Goal: Information Seeking & Learning: Learn about a topic

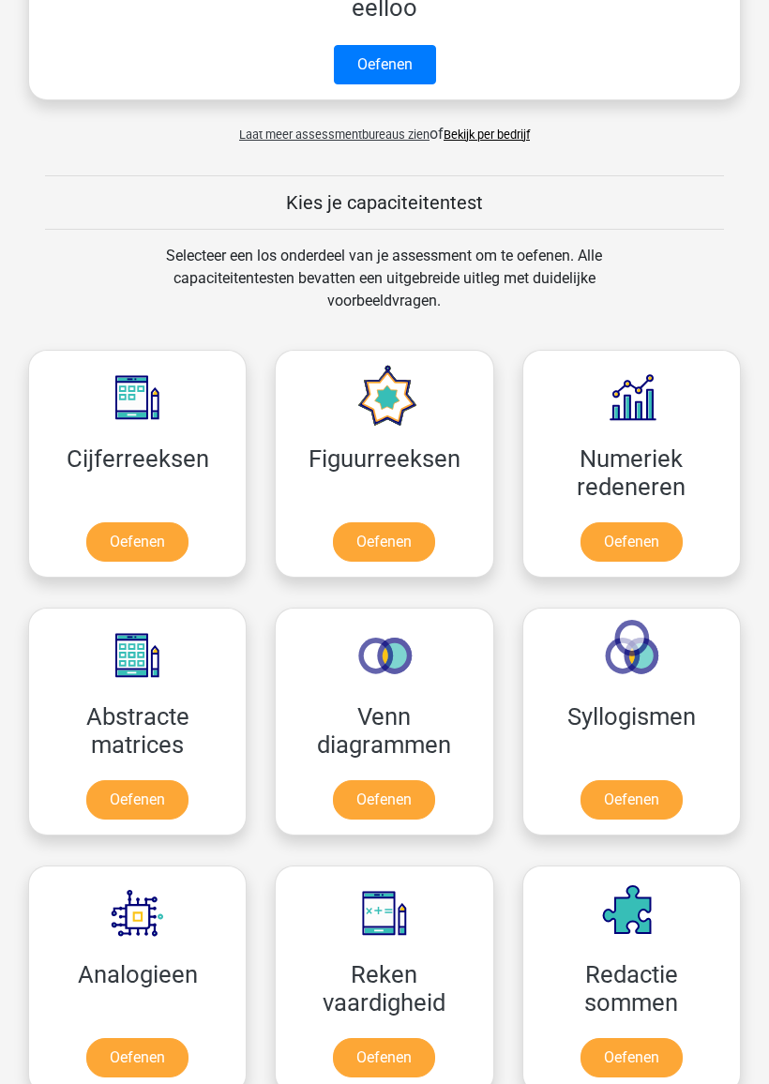
scroll to position [906, 0]
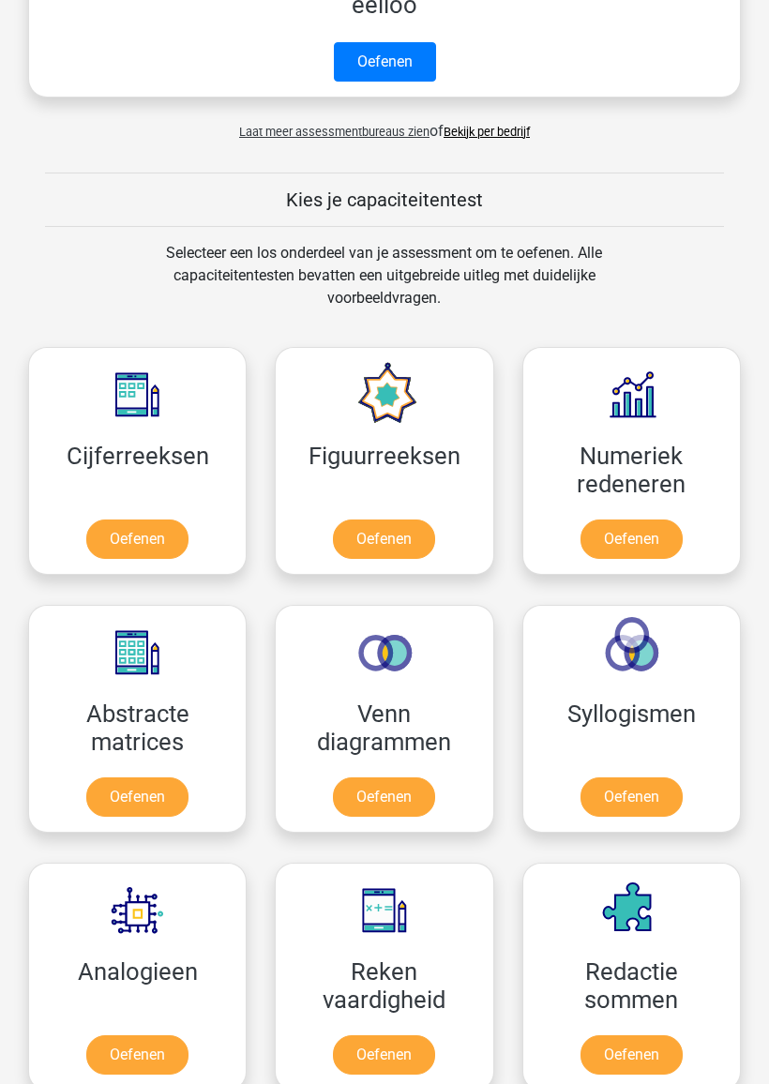
click at [98, 519] on link "Oefenen" at bounding box center [137, 538] width 102 height 39
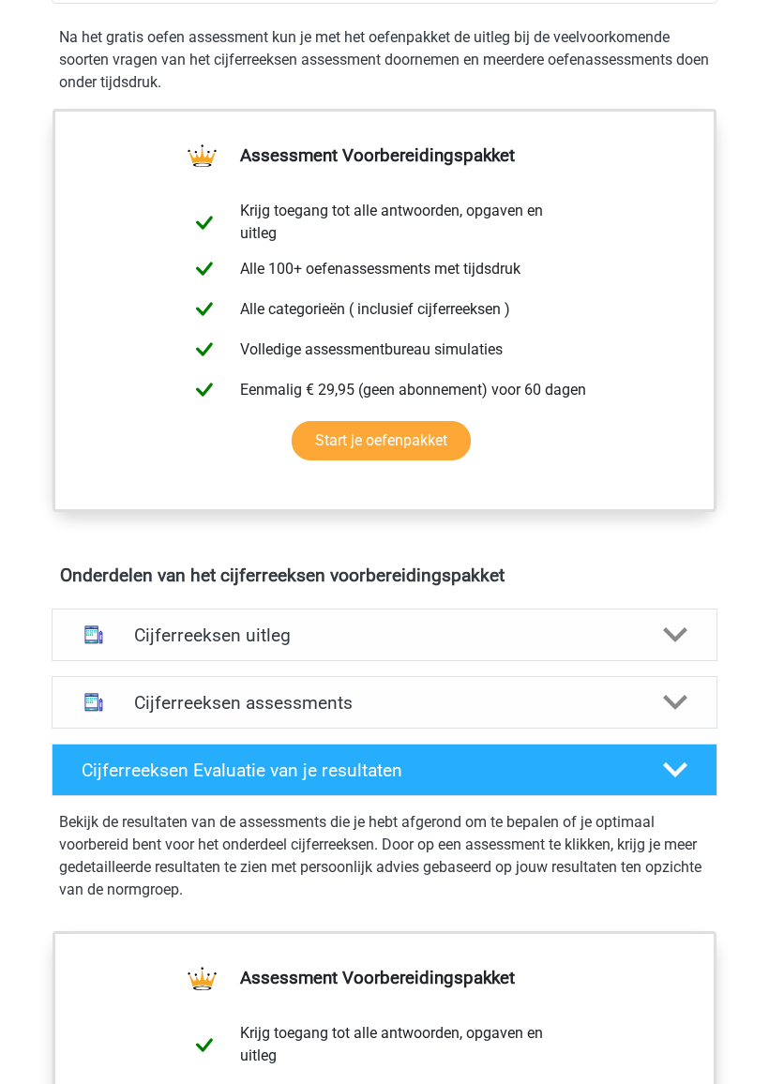
scroll to position [628, 0]
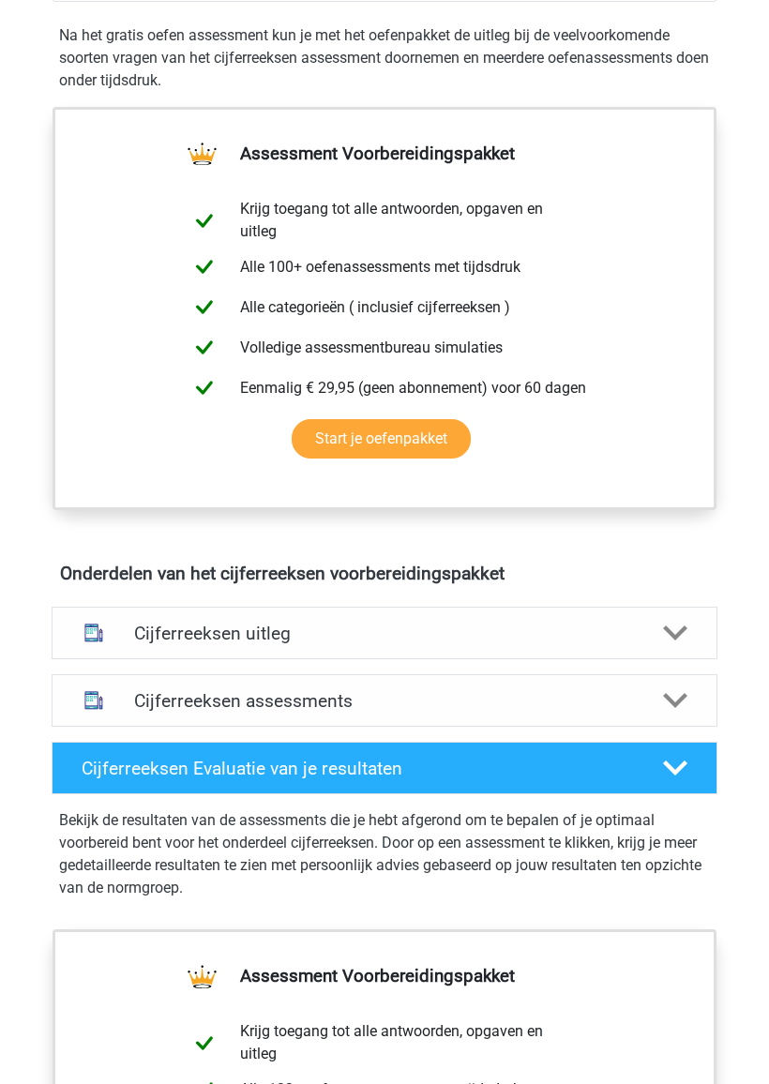
click at [678, 630] on icon at bounding box center [675, 634] width 24 height 24
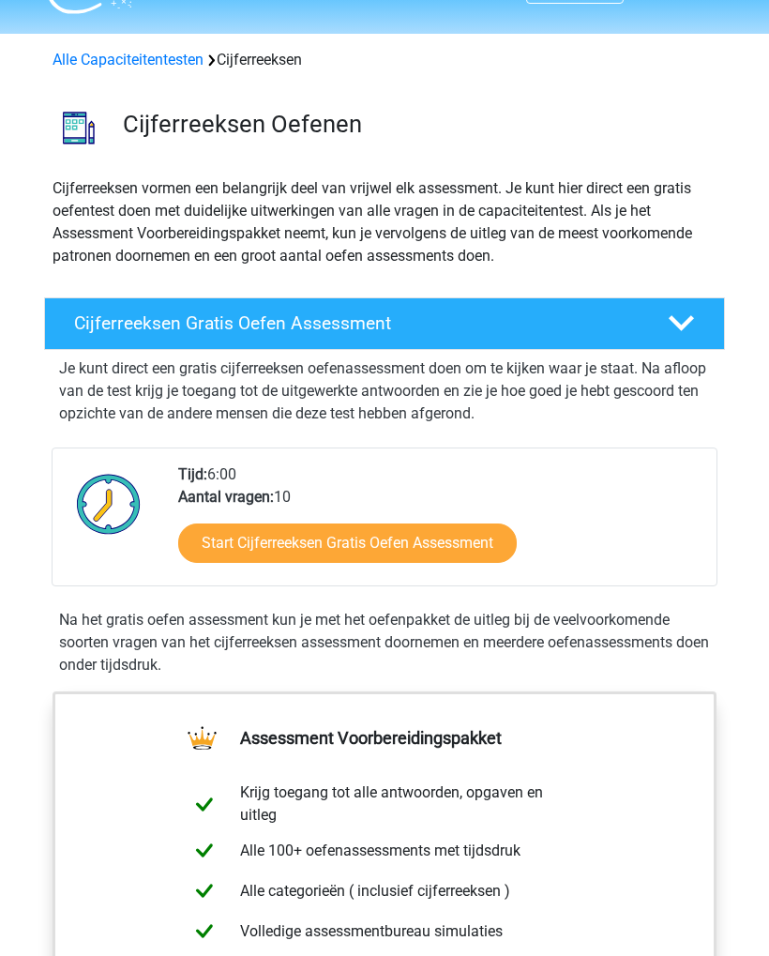
scroll to position [0, 0]
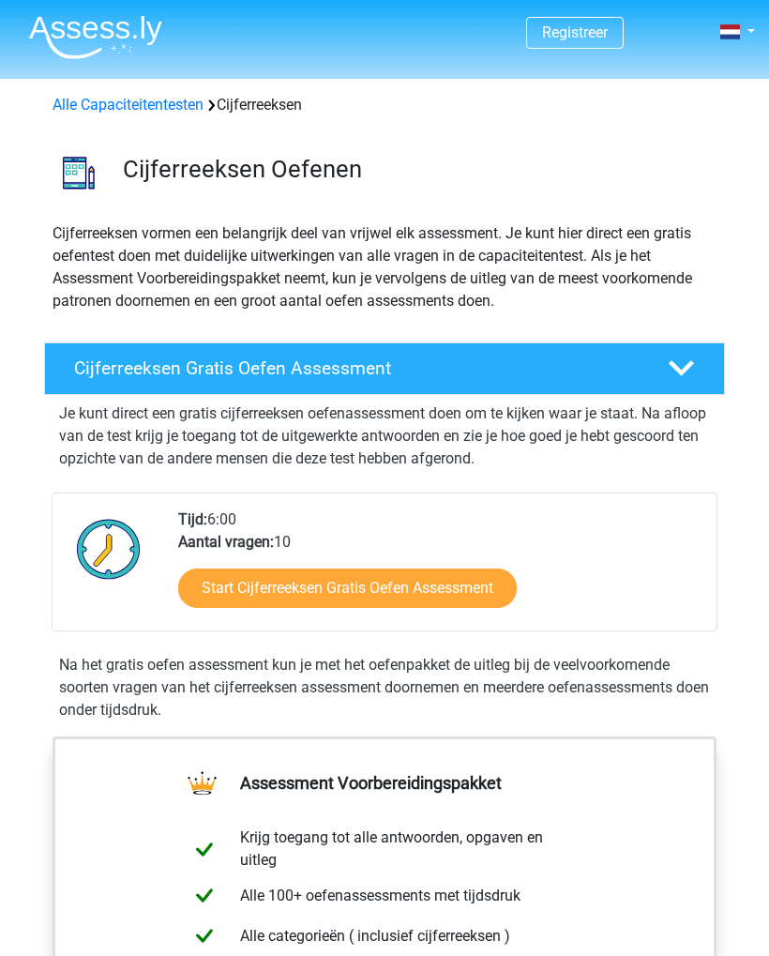
click at [299, 591] on link "Start Cijferreeksen Gratis Oefen Assessment" at bounding box center [347, 587] width 339 height 39
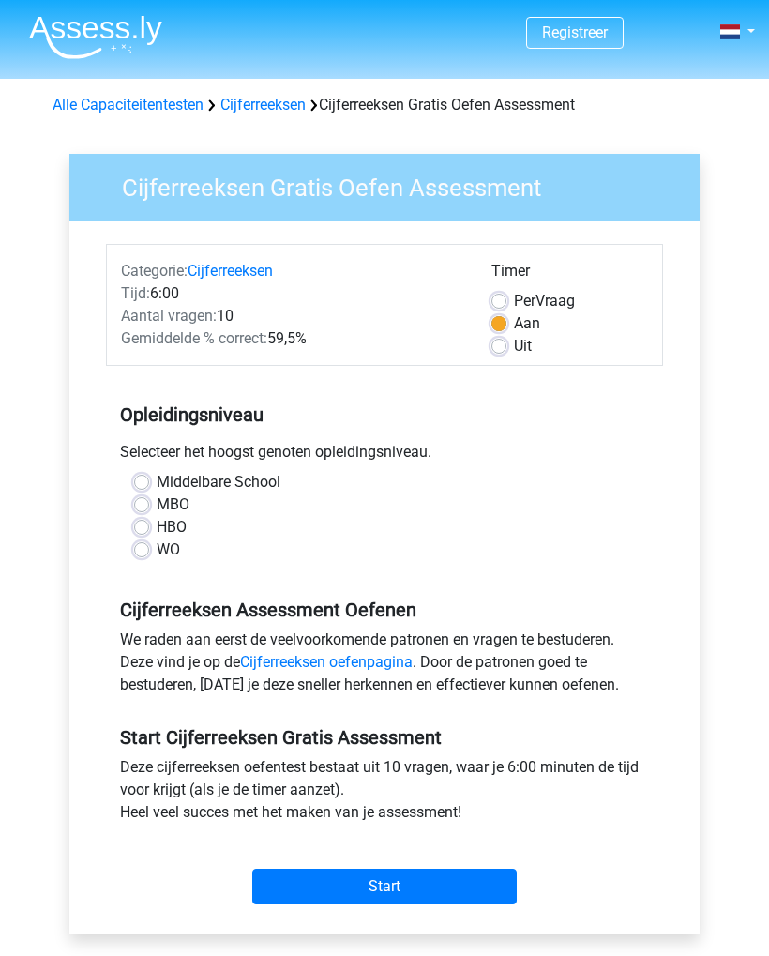
click at [157, 500] on label "MBO" at bounding box center [173, 504] width 33 height 23
click at [143, 500] on input "MBO" at bounding box center [141, 502] width 15 height 19
radio input "true"
click at [456, 875] on input "Start" at bounding box center [384, 886] width 264 height 36
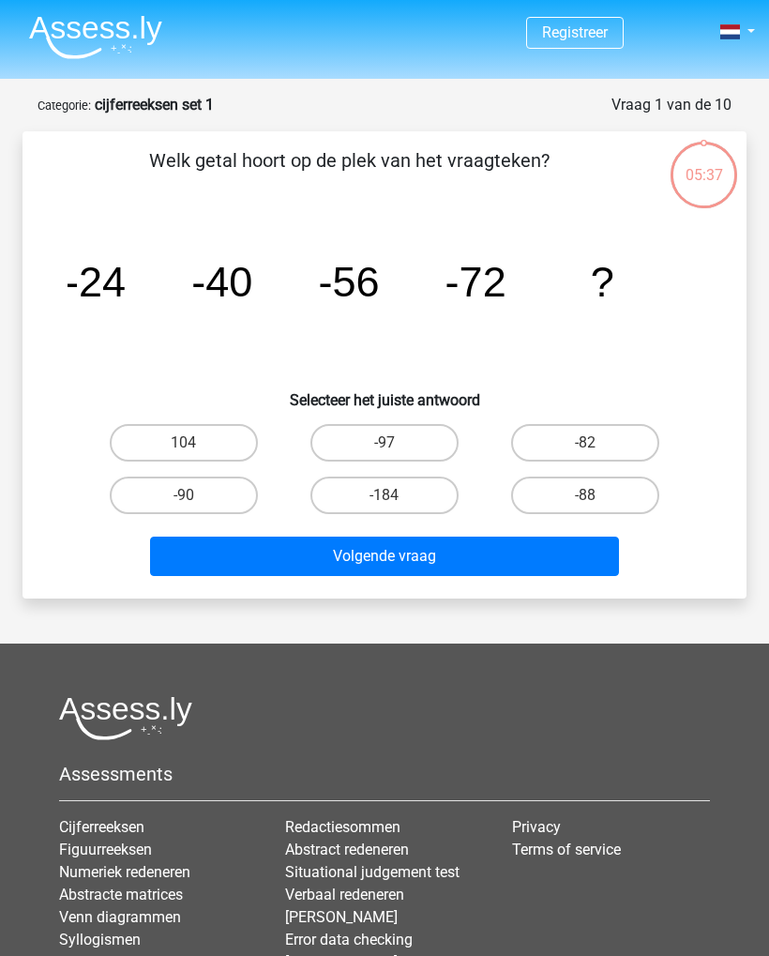
click at [556, 444] on label "-82" at bounding box center [585, 443] width 148 height 38
click at [585, 444] on input "-82" at bounding box center [591, 449] width 12 height 12
radio input "true"
click at [354, 556] on button "Volgende vraag" at bounding box center [385, 555] width 470 height 39
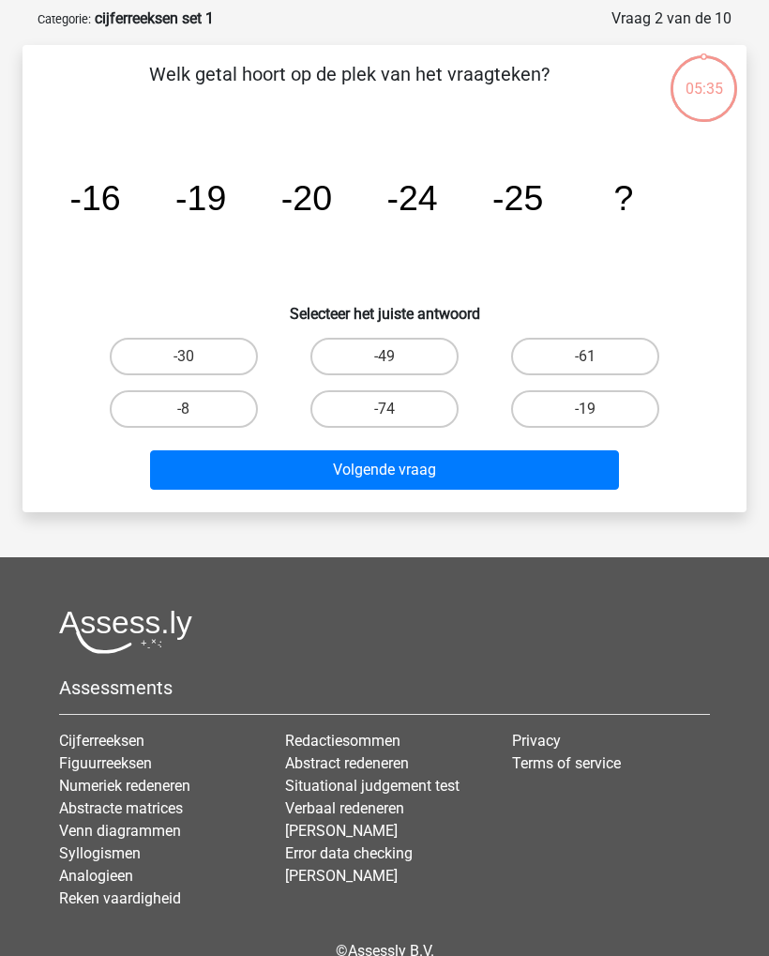
scroll to position [94, 0]
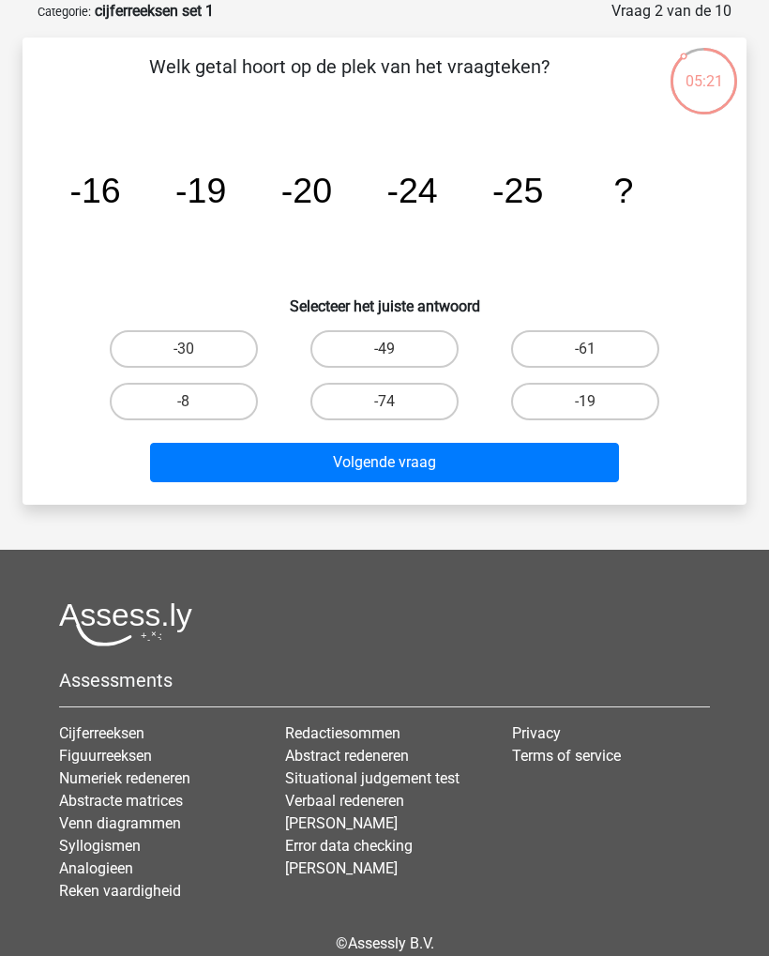
click at [170, 348] on label "-30" at bounding box center [184, 349] width 148 height 38
click at [184, 349] on input "-30" at bounding box center [190, 355] width 12 height 12
radio input "true"
click at [317, 454] on button "Volgende vraag" at bounding box center [385, 462] width 470 height 39
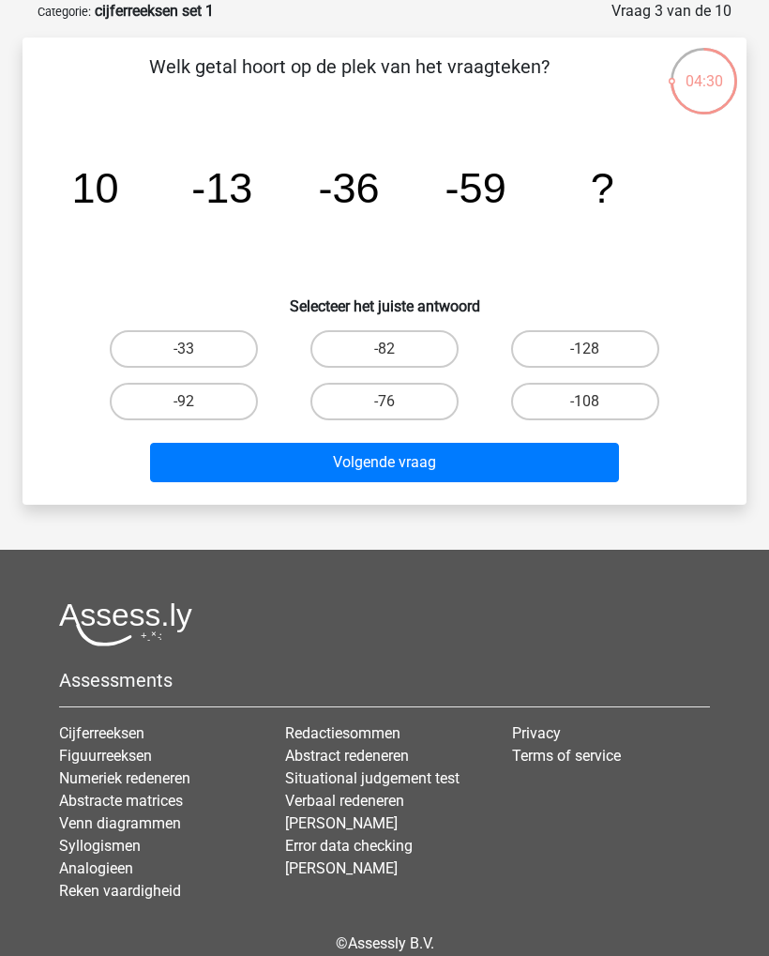
click at [382, 366] on label "-82" at bounding box center [384, 349] width 148 height 38
click at [384, 361] on input "-82" at bounding box center [390, 355] width 12 height 12
radio input "true"
click at [366, 474] on button "Volgende vraag" at bounding box center [385, 462] width 470 height 39
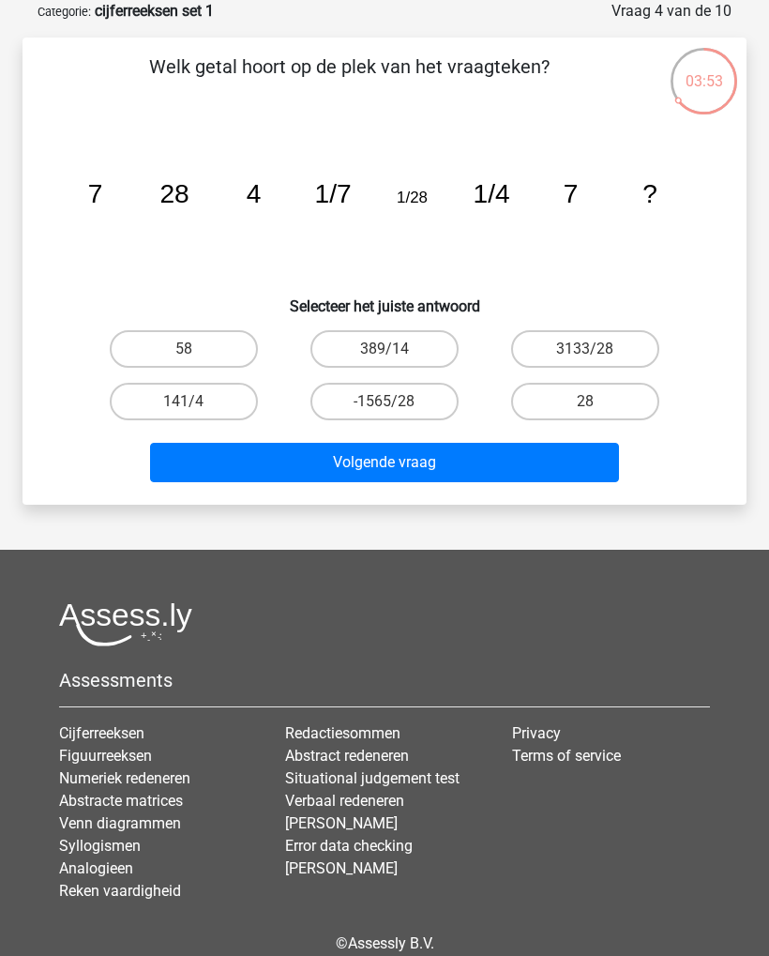
click at [580, 406] on label "28" at bounding box center [585, 402] width 148 height 38
click at [585, 406] on input "28" at bounding box center [591, 407] width 12 height 12
radio input "true"
click at [404, 464] on button "Volgende vraag" at bounding box center [385, 462] width 470 height 39
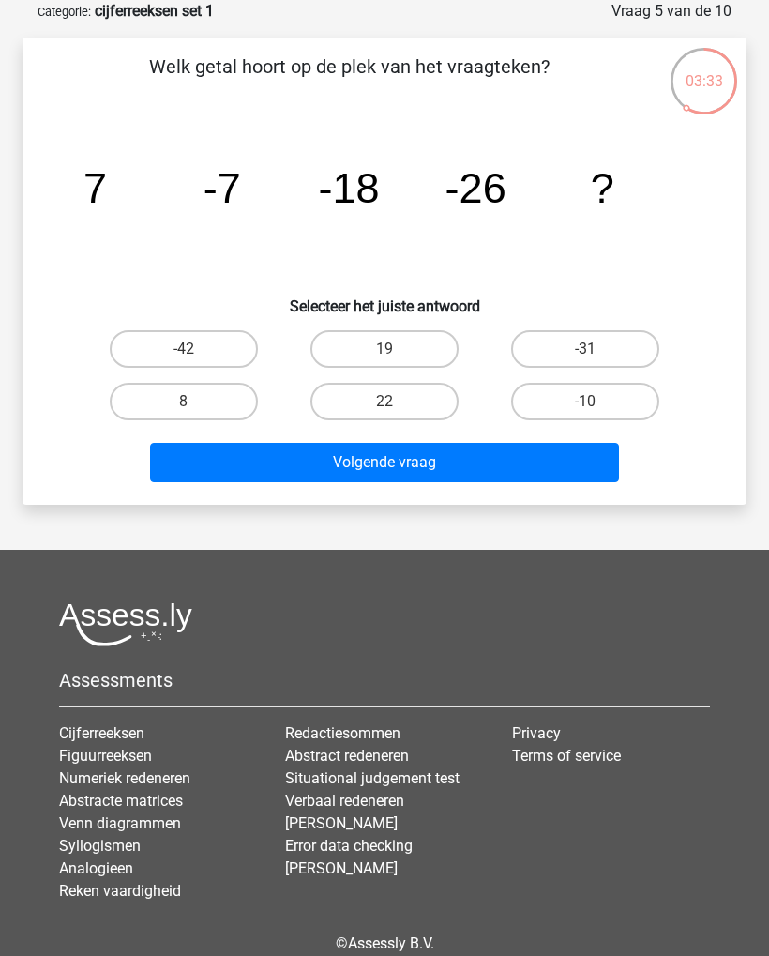
click at [179, 345] on label "-42" at bounding box center [184, 349] width 148 height 38
click at [184, 349] on input "-42" at bounding box center [190, 355] width 12 height 12
radio input "true"
click at [342, 477] on button "Volgende vraag" at bounding box center [385, 462] width 470 height 39
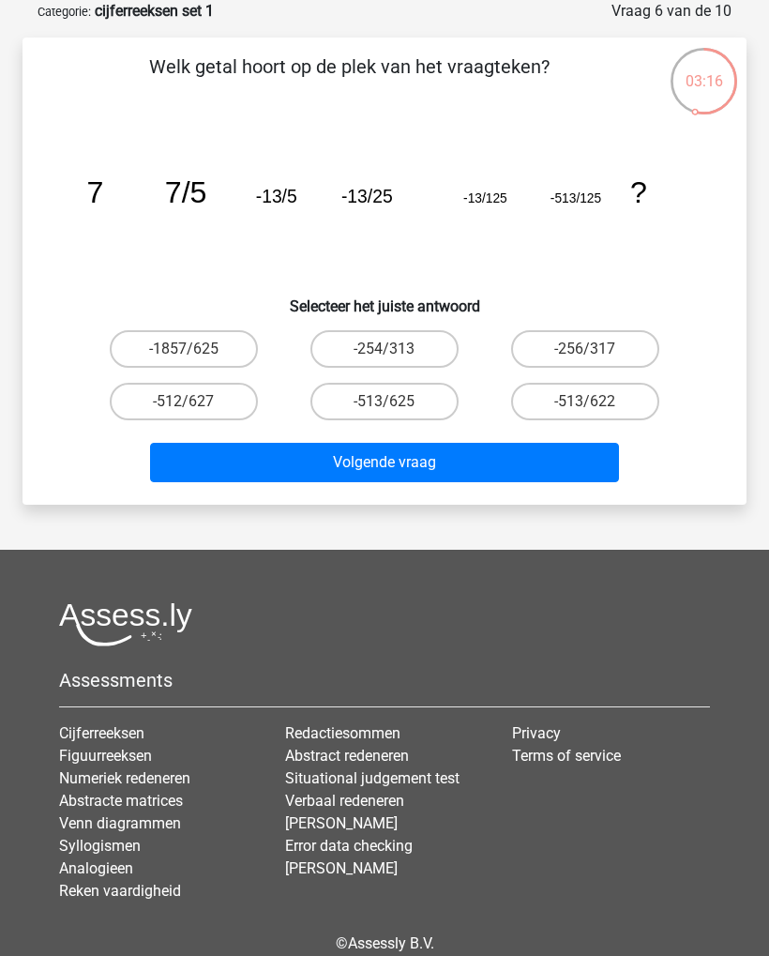
click at [571, 402] on label "-513/622" at bounding box center [585, 402] width 148 height 38
click at [585, 402] on input "-513/622" at bounding box center [591, 407] width 12 height 12
radio input "true"
click at [372, 467] on button "Volgende vraag" at bounding box center [385, 462] width 470 height 39
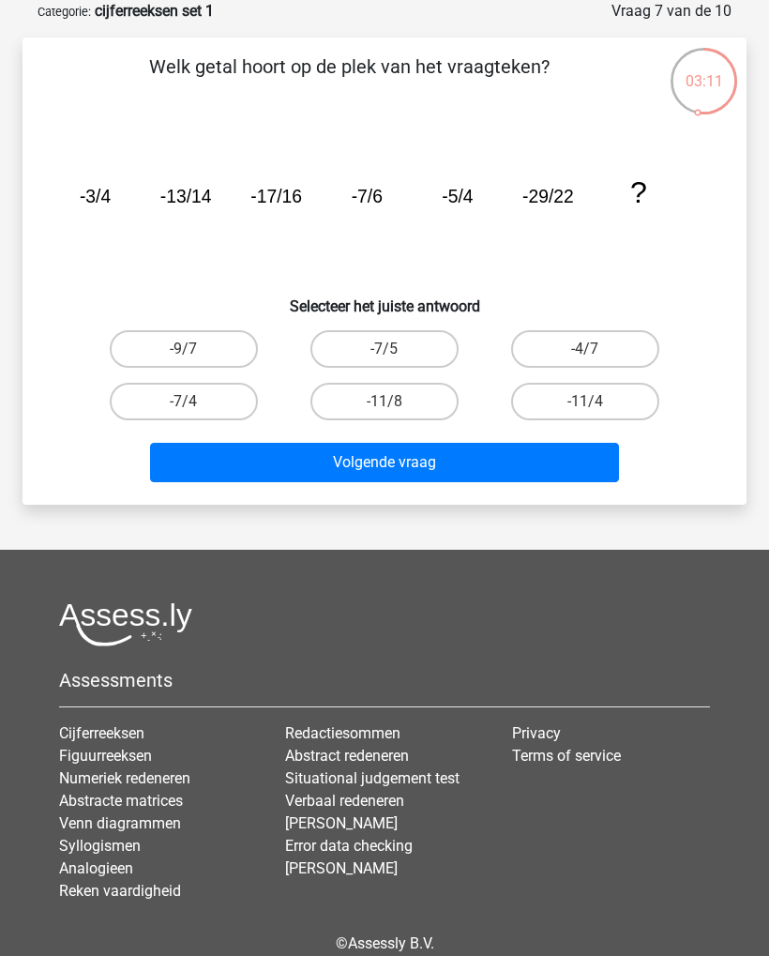
click at [372, 404] on label "-11/8" at bounding box center [384, 402] width 148 height 38
click at [384, 404] on input "-11/8" at bounding box center [390, 407] width 12 height 12
radio input "true"
click at [367, 456] on button "Volgende vraag" at bounding box center [385, 462] width 470 height 39
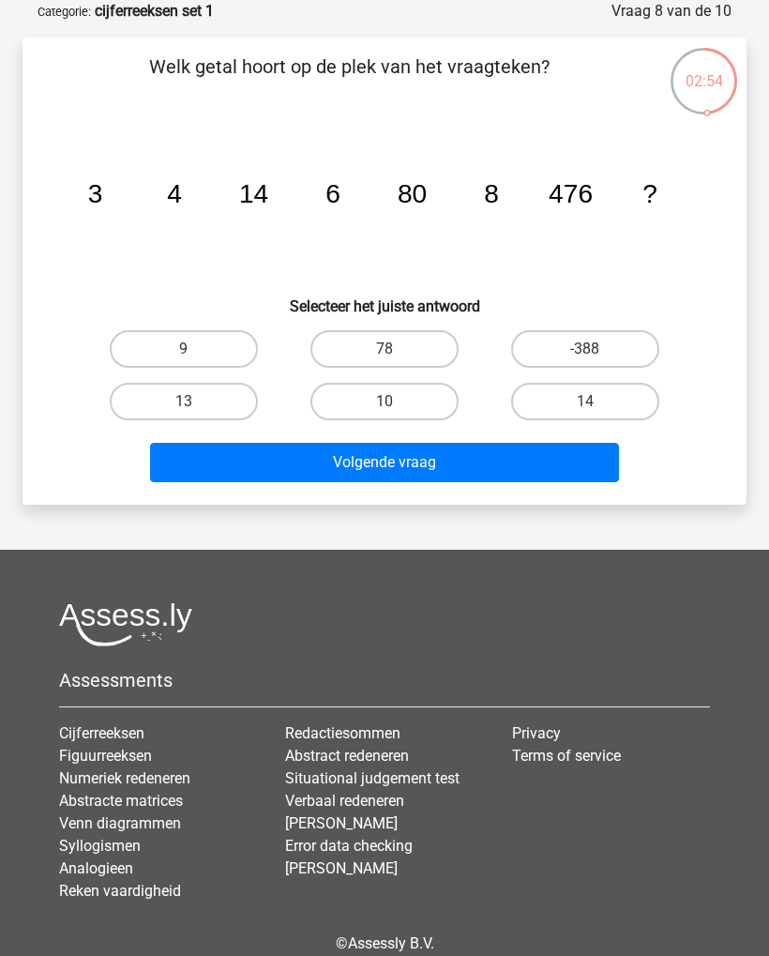
click at [300, 462] on button "Volgende vraag" at bounding box center [385, 462] width 470 height 39
click at [175, 341] on label "9" at bounding box center [184, 349] width 148 height 38
click at [184, 349] on input "9" at bounding box center [190, 355] width 12 height 12
radio input "true"
click at [357, 458] on button "Volgende vraag" at bounding box center [385, 462] width 470 height 39
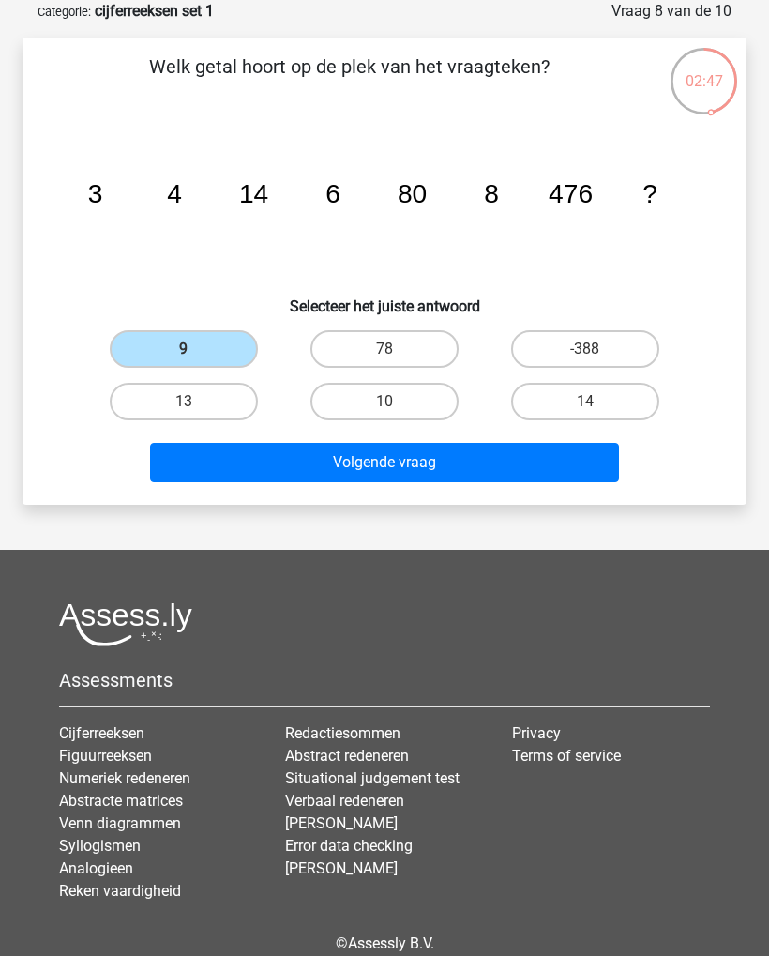
click at [374, 474] on button "Volgende vraag" at bounding box center [385, 462] width 470 height 39
click at [458, 456] on button "Volgende vraag" at bounding box center [385, 462] width 470 height 39
click at [153, 345] on label "9" at bounding box center [184, 349] width 148 height 38
click at [184, 349] on input "9" at bounding box center [190, 355] width 12 height 12
click at [450, 450] on button "Volgende vraag" at bounding box center [385, 462] width 470 height 39
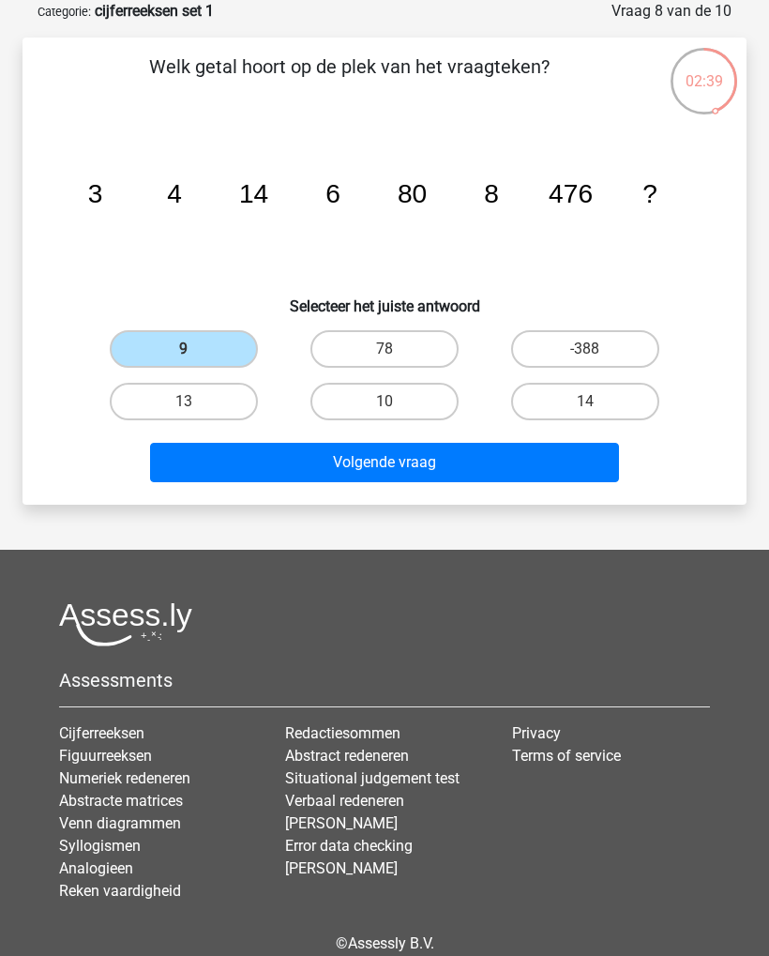
click at [401, 341] on label "78" at bounding box center [384, 349] width 148 height 38
click at [397, 349] on input "78" at bounding box center [390, 355] width 12 height 12
radio input "true"
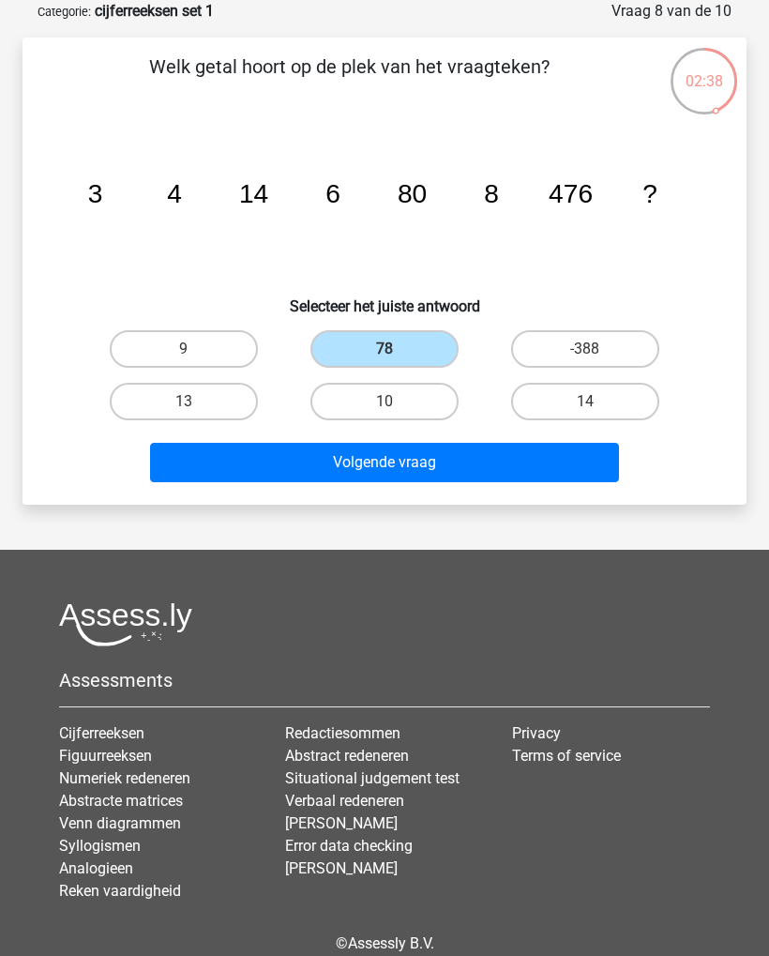
click at [433, 461] on button "Volgende vraag" at bounding box center [385, 462] width 470 height 39
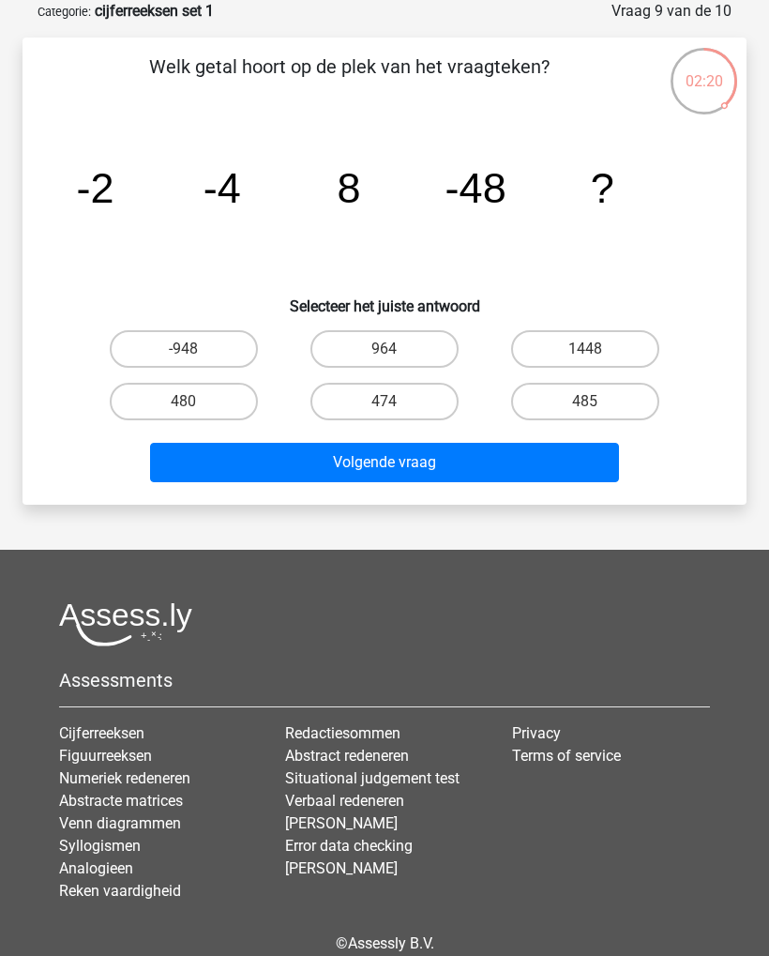
click at [429, 347] on label "964" at bounding box center [384, 349] width 148 height 38
click at [397, 349] on input "964" at bounding box center [390, 355] width 12 height 12
radio input "true"
click at [445, 461] on button "Volgende vraag" at bounding box center [385, 462] width 470 height 39
click at [402, 345] on label "395" at bounding box center [384, 349] width 148 height 38
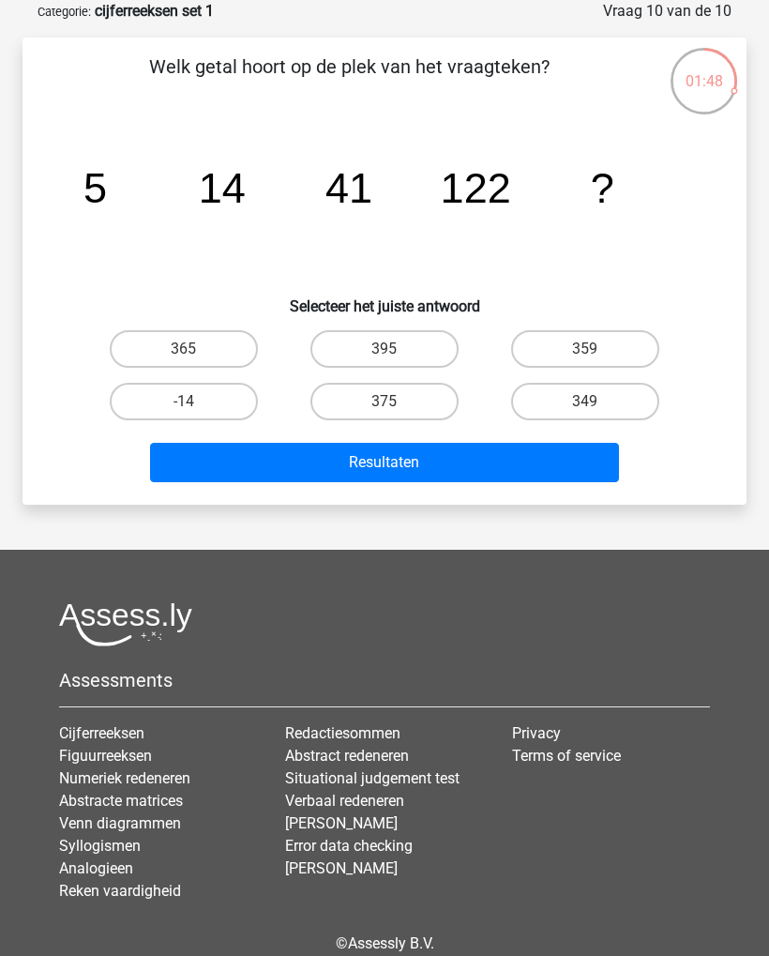
click at [397, 349] on input "395" at bounding box center [390, 355] width 12 height 12
radio input "true"
click at [422, 463] on button "Resultaten" at bounding box center [385, 462] width 470 height 39
